Goal: Information Seeking & Learning: Learn about a topic

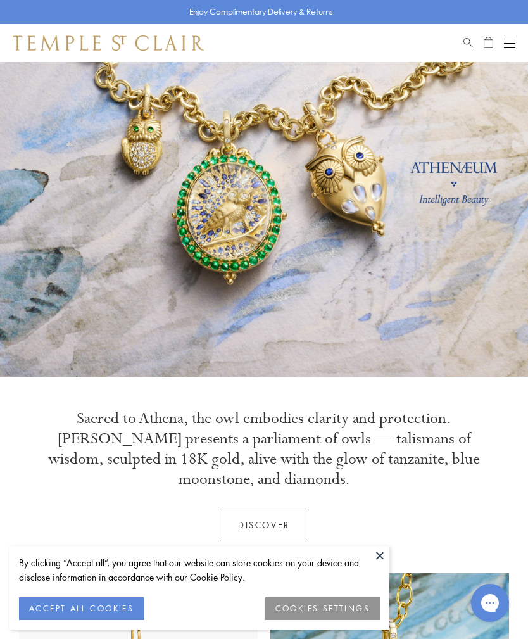
scroll to position [58, 0]
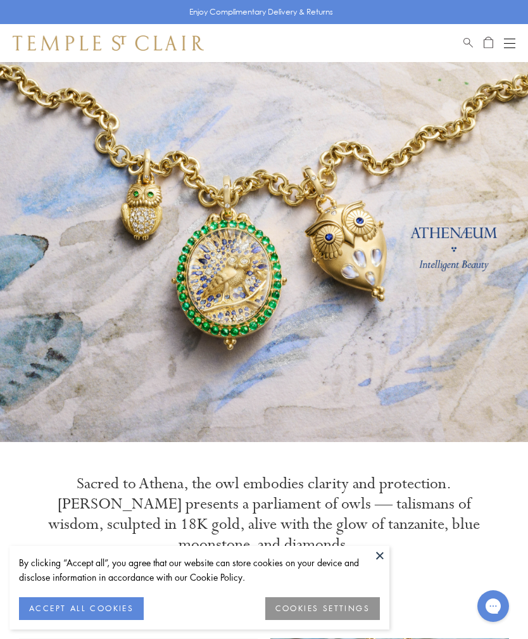
click at [508, 39] on div "Open navigation" at bounding box center [509, 39] width 11 height 1
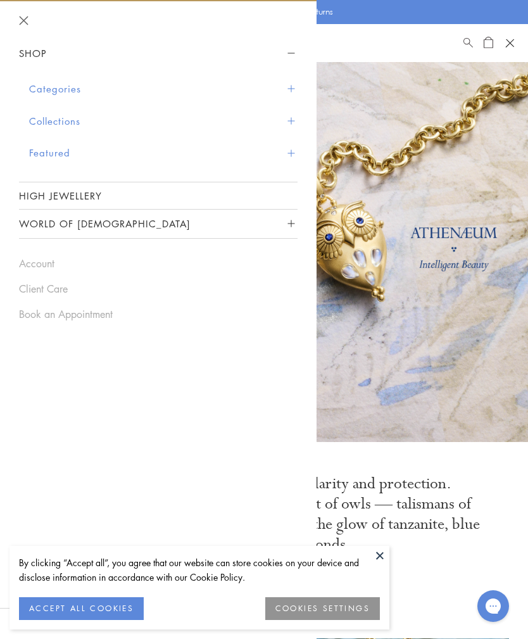
click at [286, 86] on button "Categories" at bounding box center [163, 89] width 268 height 32
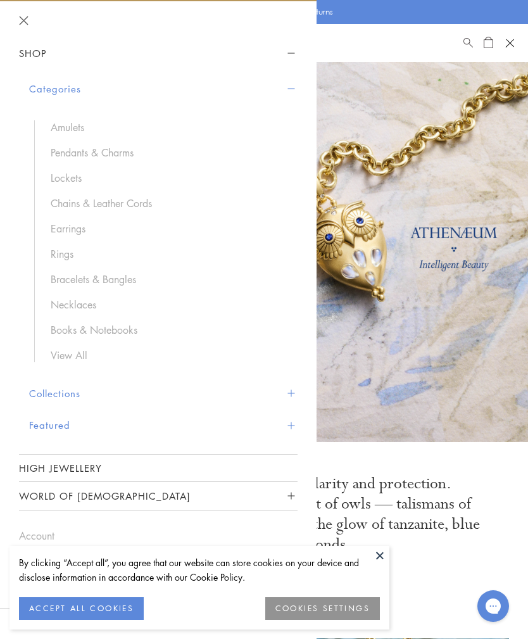
click at [76, 120] on link "Amulets" at bounding box center [168, 127] width 234 height 14
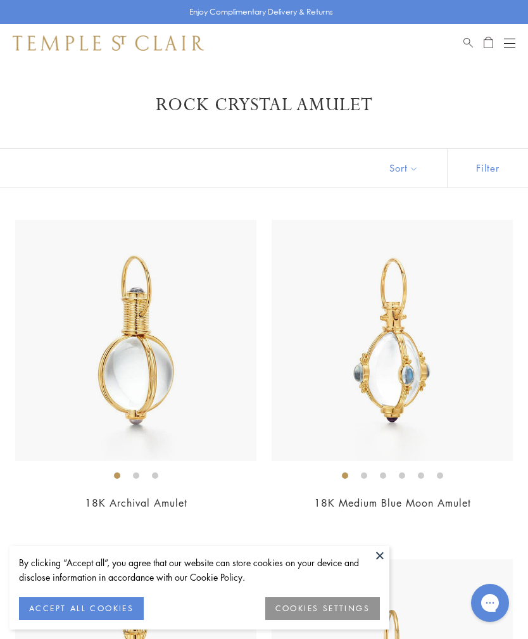
click at [383, 555] on button at bounding box center [379, 554] width 19 height 19
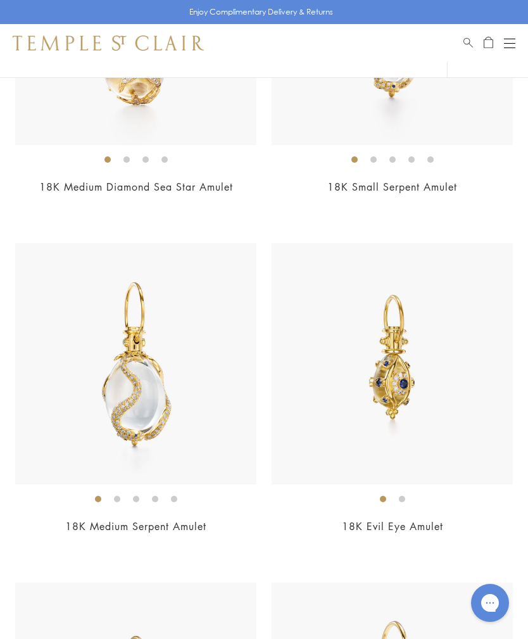
scroll to position [9472, 0]
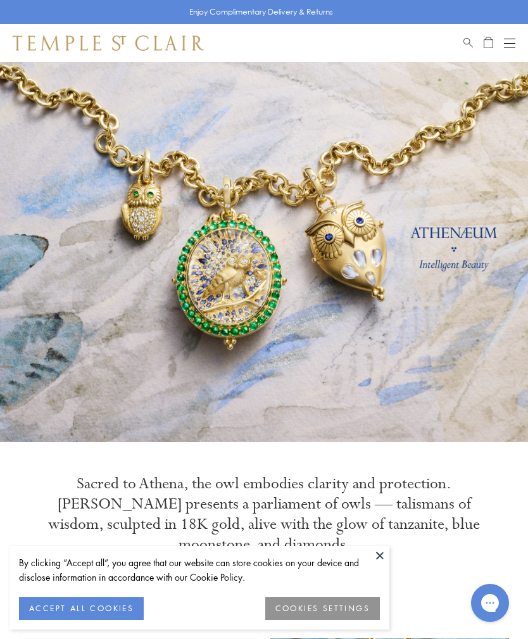
click at [382, 554] on button at bounding box center [379, 554] width 19 height 19
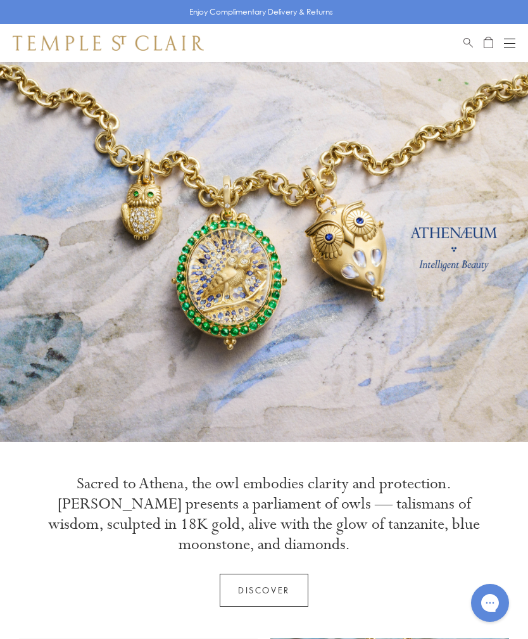
click at [471, 237] on link at bounding box center [264, 252] width 528 height 380
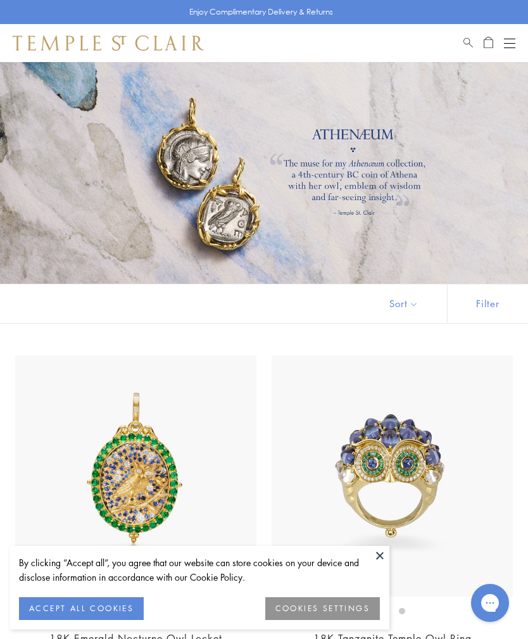
click at [383, 552] on button at bounding box center [379, 554] width 19 height 19
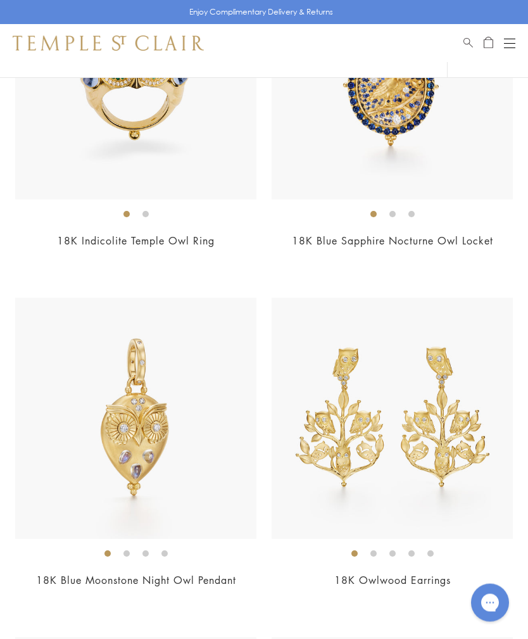
scroll to position [1076, 0]
click at [373, 445] on img at bounding box center [391, 417] width 241 height 241
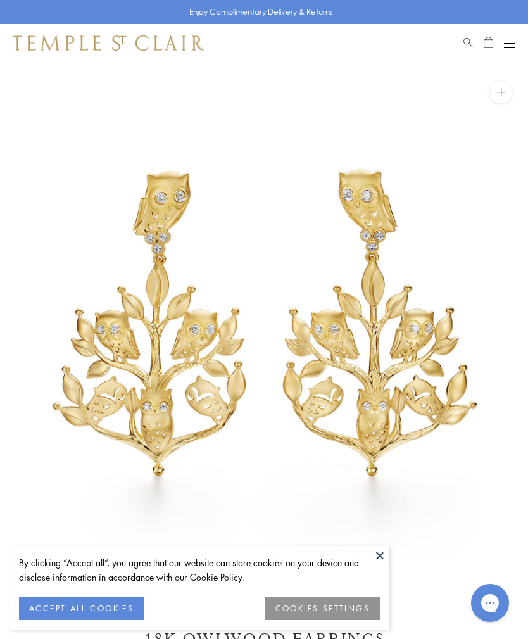
click at [385, 557] on button at bounding box center [379, 554] width 19 height 19
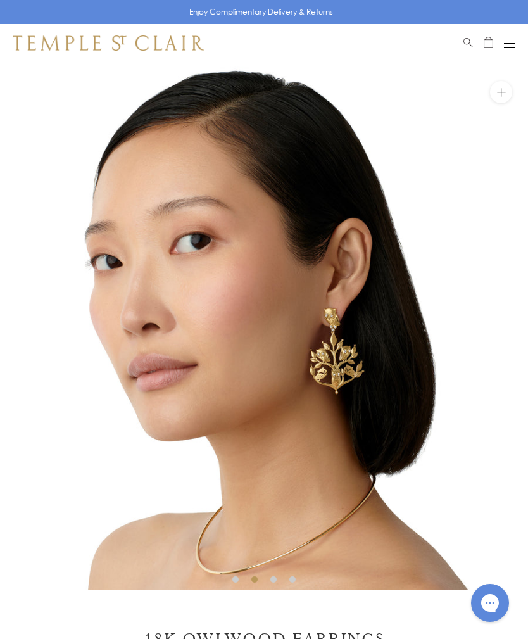
click at [501, 100] on button at bounding box center [501, 92] width 22 height 22
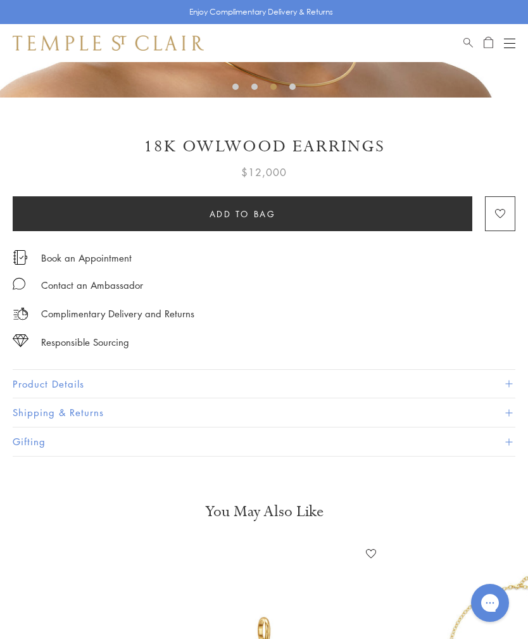
scroll to position [493, 0]
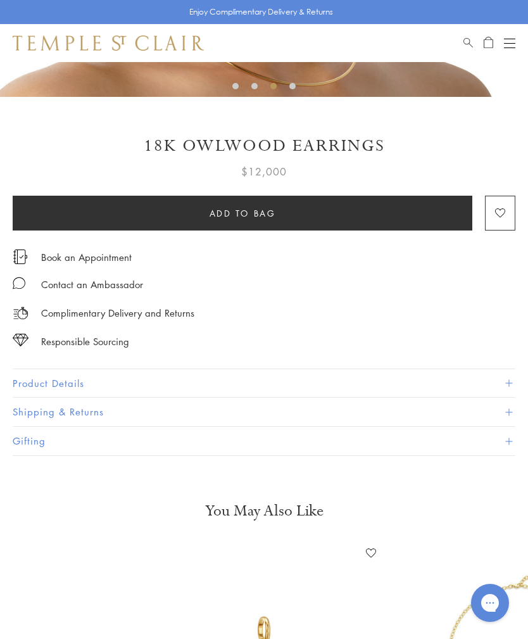
click at [46, 382] on button "Product Details" at bounding box center [264, 383] width 502 height 28
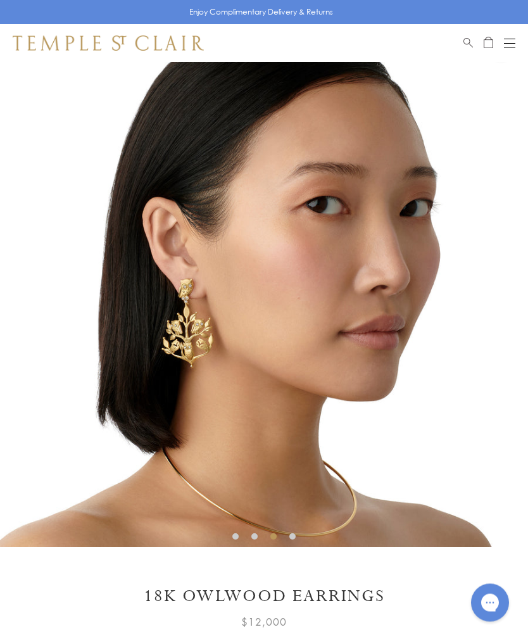
scroll to position [0, 0]
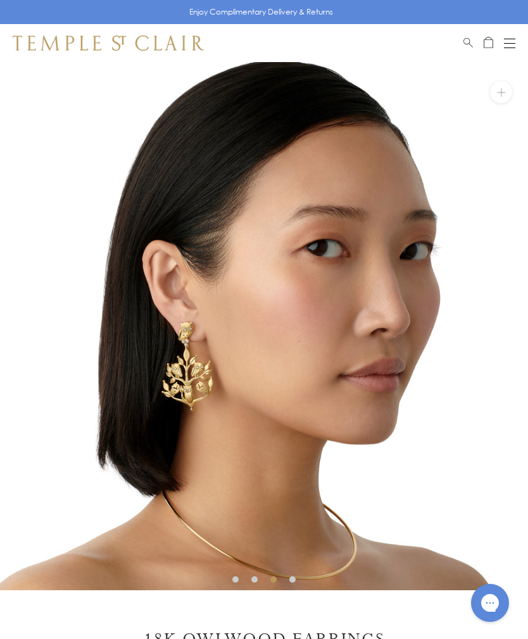
click at [508, 43] on div "Open navigation" at bounding box center [509, 43] width 11 height 1
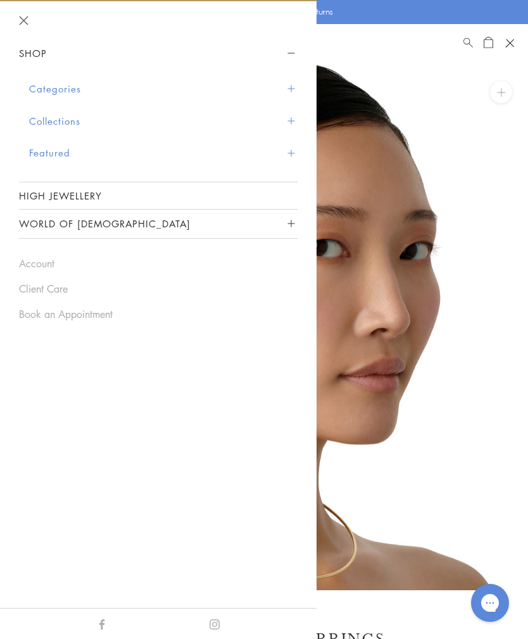
click at [44, 85] on button "Categories" at bounding box center [163, 89] width 268 height 32
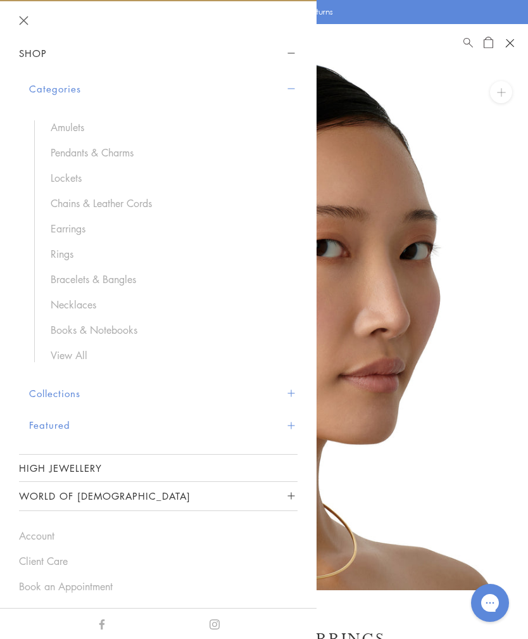
click at [62, 304] on link "Necklaces" at bounding box center [168, 304] width 234 height 14
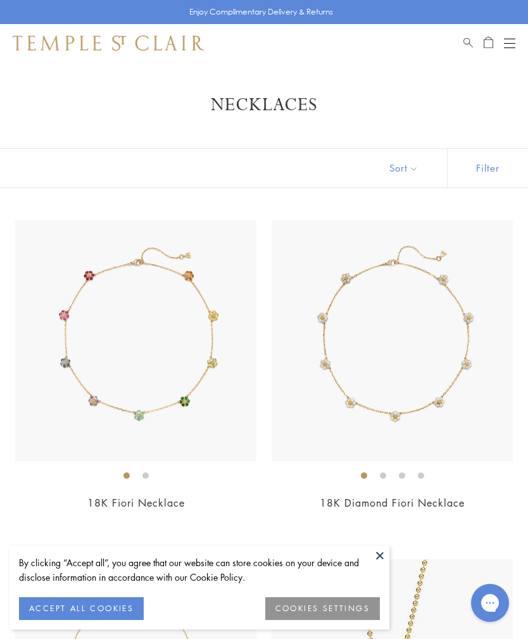
click at [382, 558] on button at bounding box center [379, 554] width 19 height 19
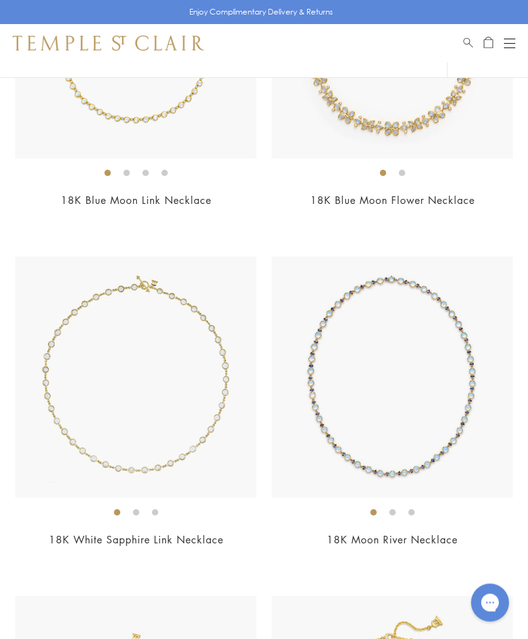
scroll to position [5390, 0]
click at [435, 455] on img at bounding box center [391, 376] width 241 height 241
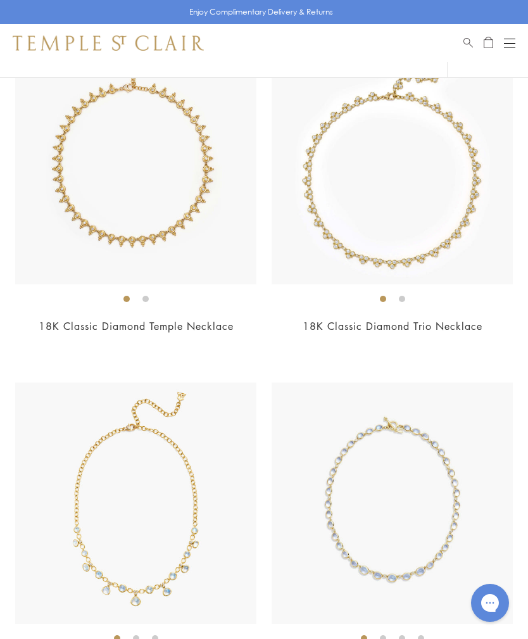
scroll to position [2200, 0]
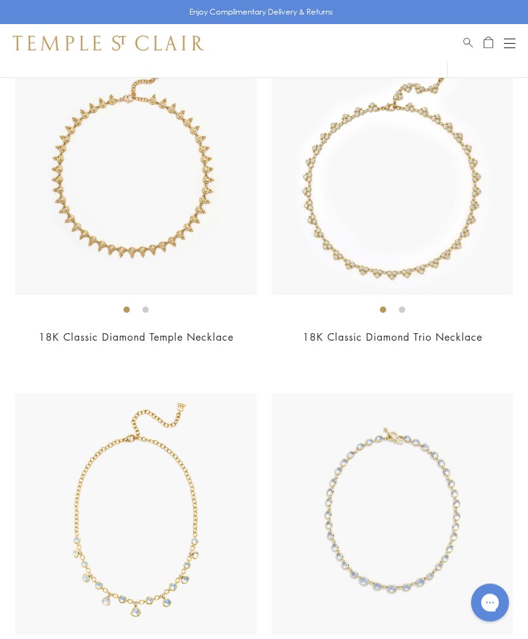
click at [513, 39] on button "Open navigation" at bounding box center [509, 42] width 11 height 15
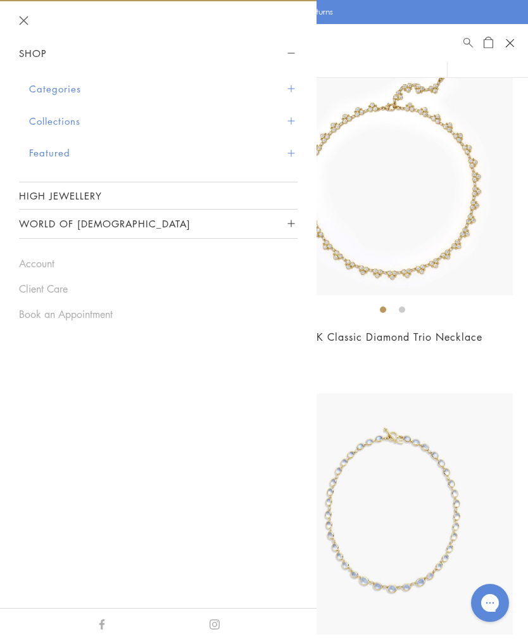
click at [47, 123] on button "Collections" at bounding box center [163, 121] width 268 height 32
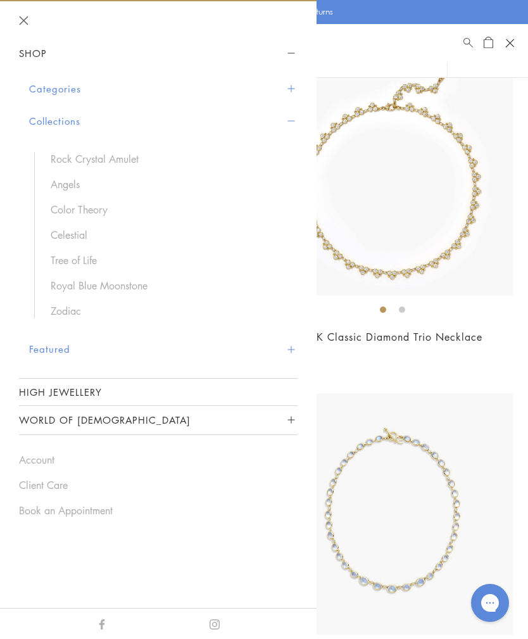
click at [44, 87] on button "Categories" at bounding box center [163, 89] width 268 height 32
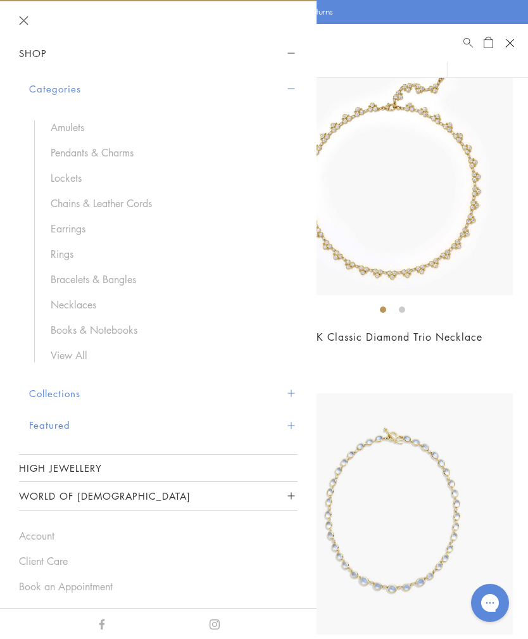
click at [63, 258] on link "Rings" at bounding box center [168, 254] width 234 height 14
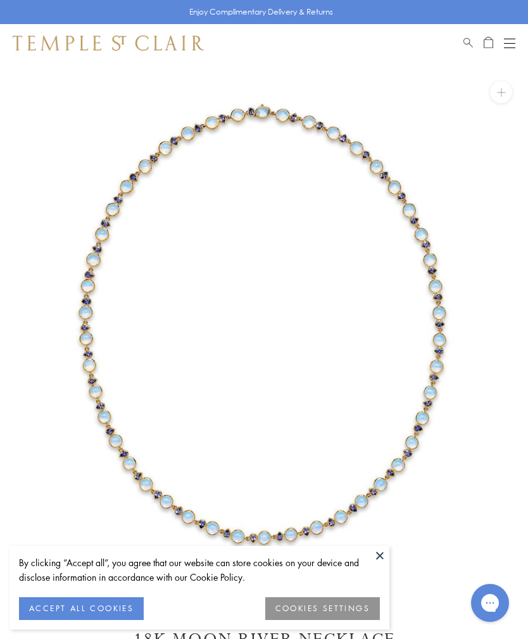
click at [386, 555] on button at bounding box center [379, 554] width 19 height 19
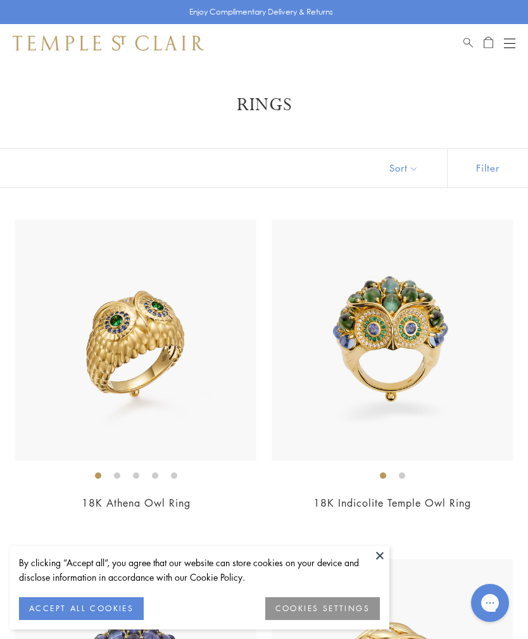
click at [385, 554] on button at bounding box center [379, 554] width 19 height 19
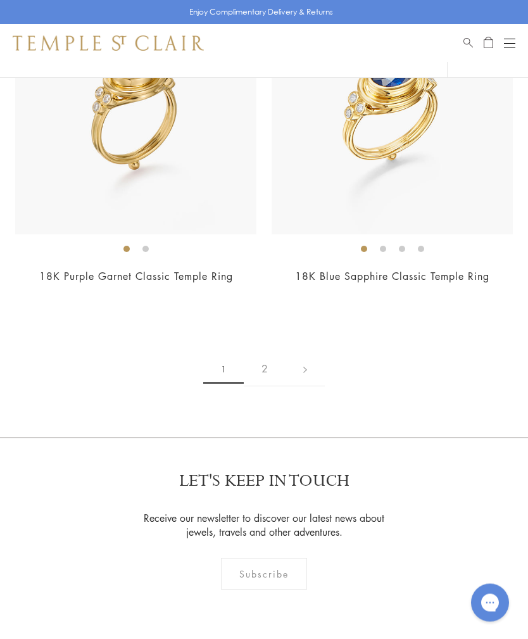
scroll to position [8027, 0]
click at [259, 351] on link "2" at bounding box center [265, 368] width 42 height 35
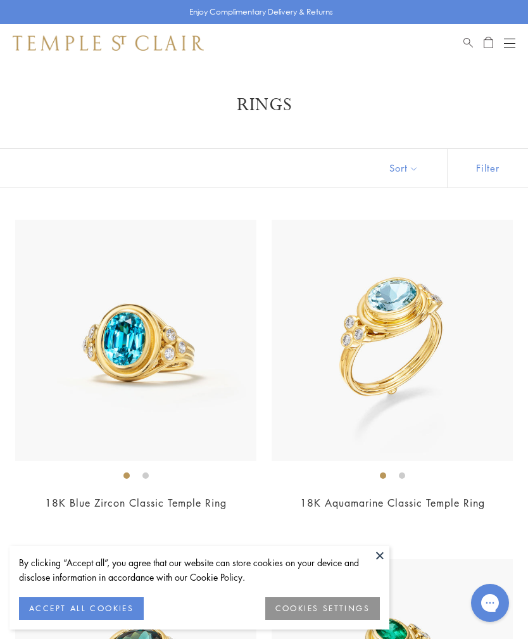
click at [379, 556] on button at bounding box center [379, 554] width 19 height 19
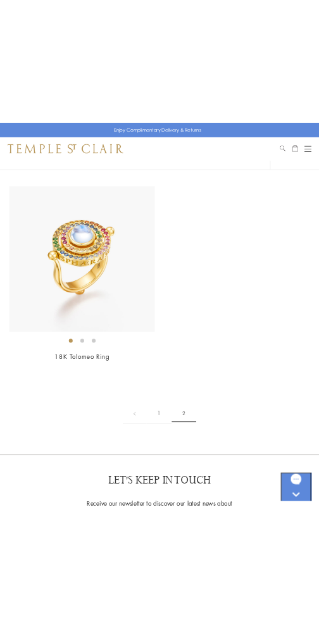
scroll to position [1452, 0]
